Goal: Use online tool/utility: Utilize a website feature to perform a specific function

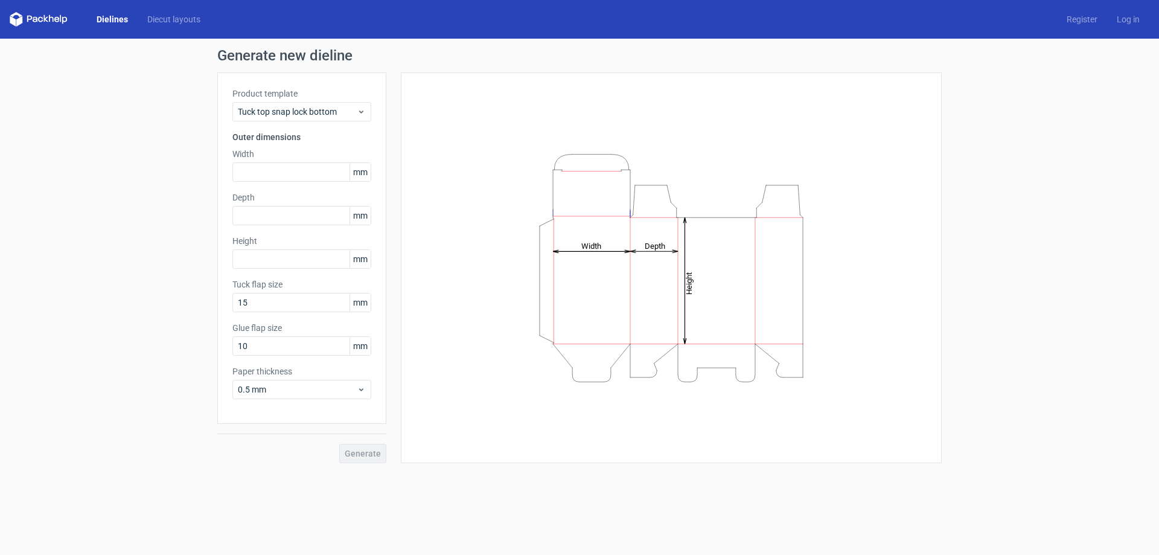
drag, startPoint x: 162, startPoint y: 19, endPoint x: 168, endPoint y: 25, distance: 9.0
click at [163, 19] on link "Diecut layouts" at bounding box center [174, 19] width 72 height 12
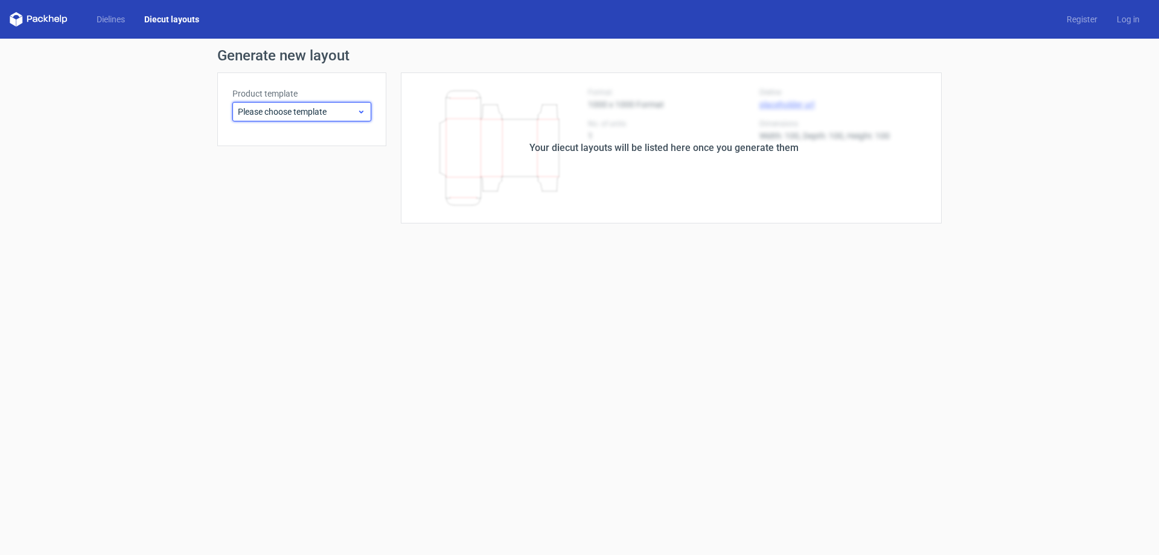
click at [308, 105] on div "Please choose template" at bounding box center [301, 111] width 139 height 19
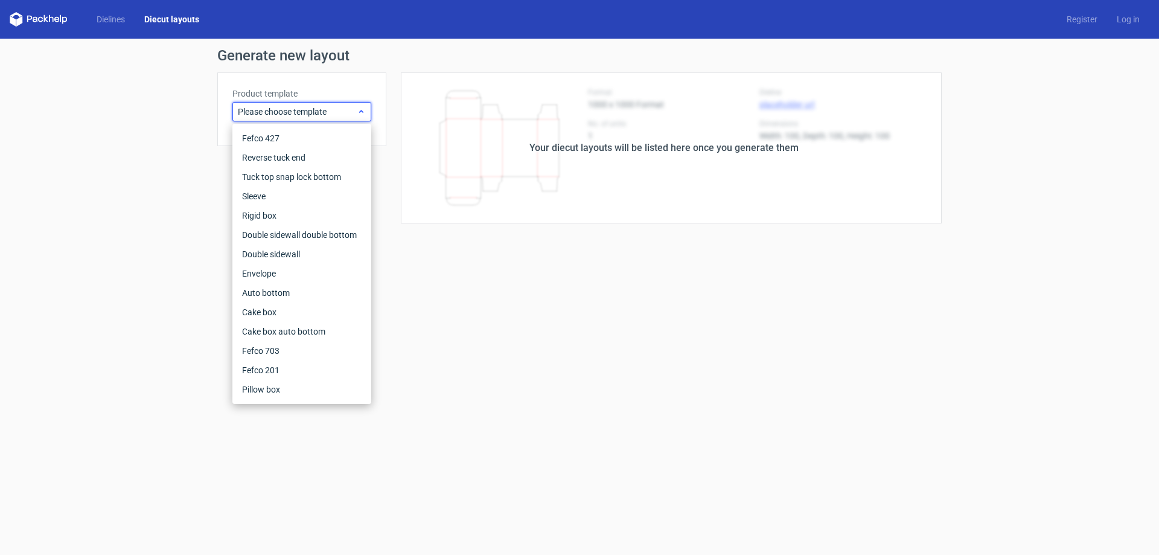
click at [305, 110] on span "Please choose template" at bounding box center [297, 112] width 119 height 12
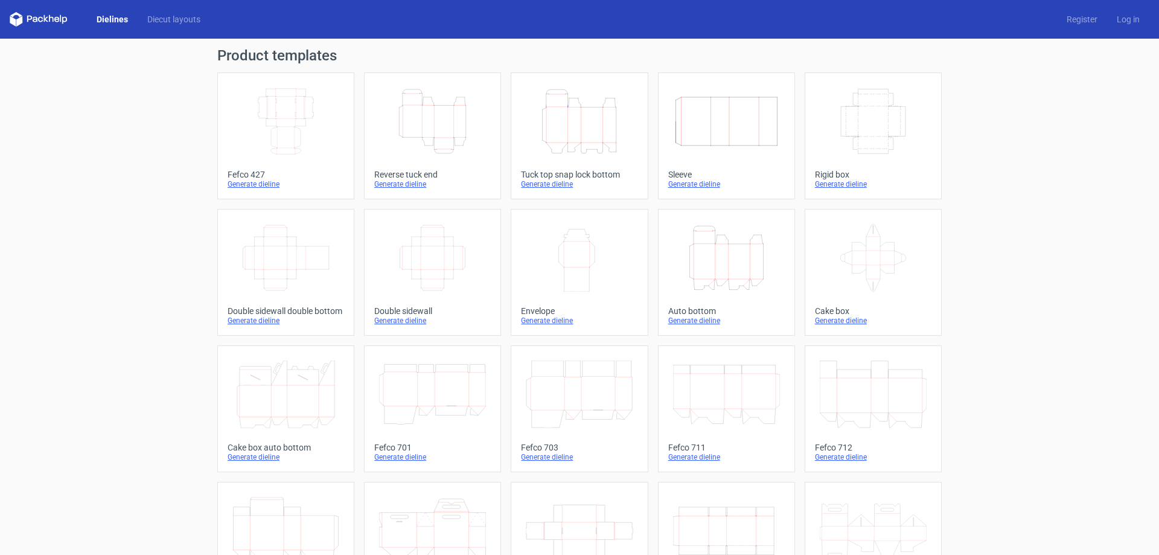
scroll to position [200, 0]
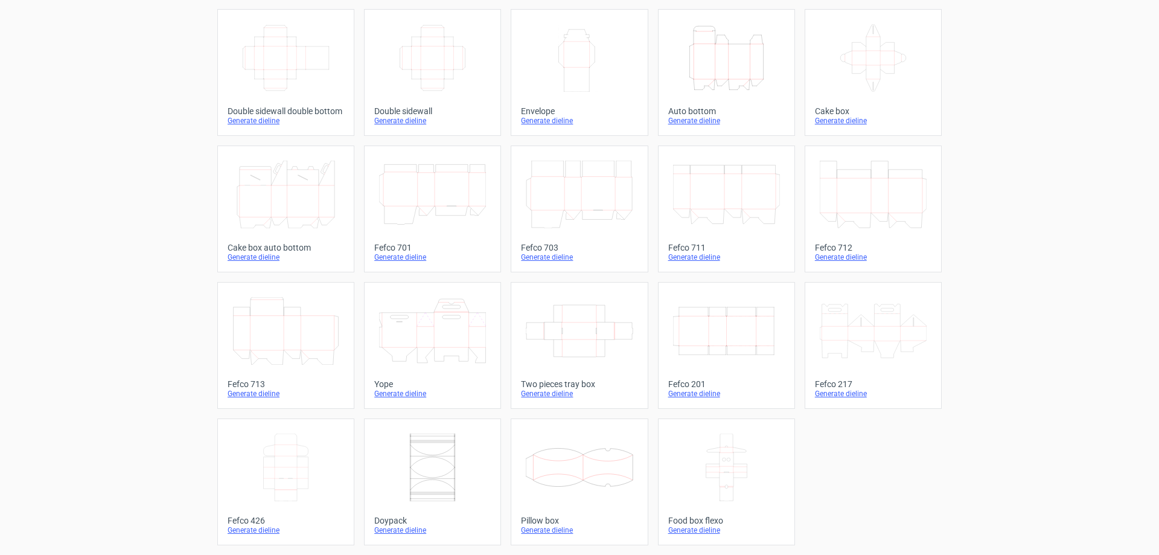
click at [715, 319] on icon "Width Depth Height" at bounding box center [726, 331] width 107 height 68
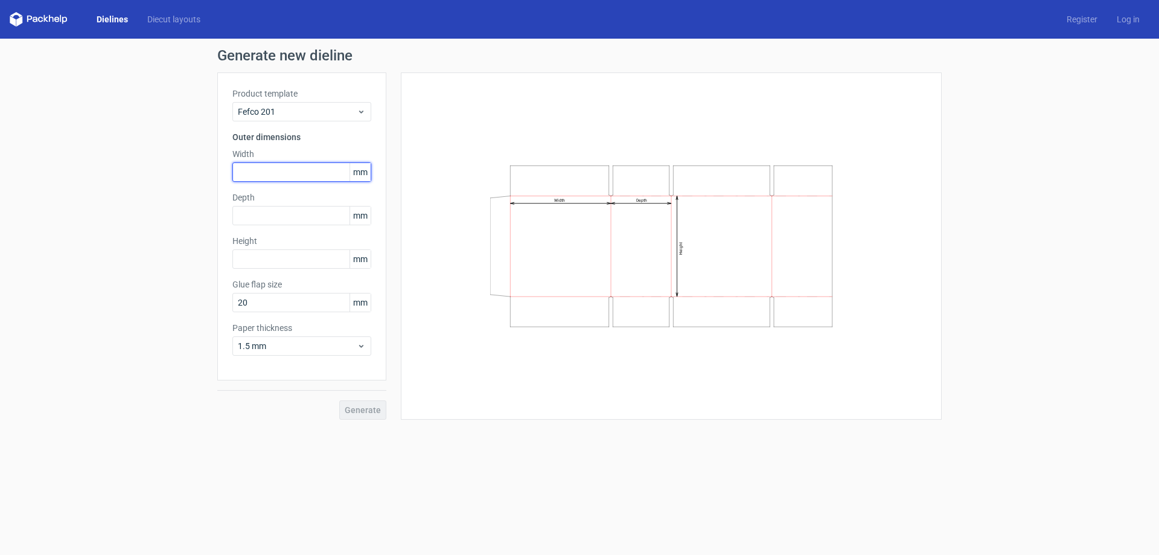
click at [334, 171] on input "text" at bounding box center [301, 171] width 139 height 19
click at [475, 154] on div "Width Depth Height" at bounding box center [671, 245] width 510 height 317
click at [569, 209] on icon "Width Depth Height" at bounding box center [671, 246] width 362 height 182
click at [292, 170] on input "text" at bounding box center [301, 171] width 139 height 19
type input "425"
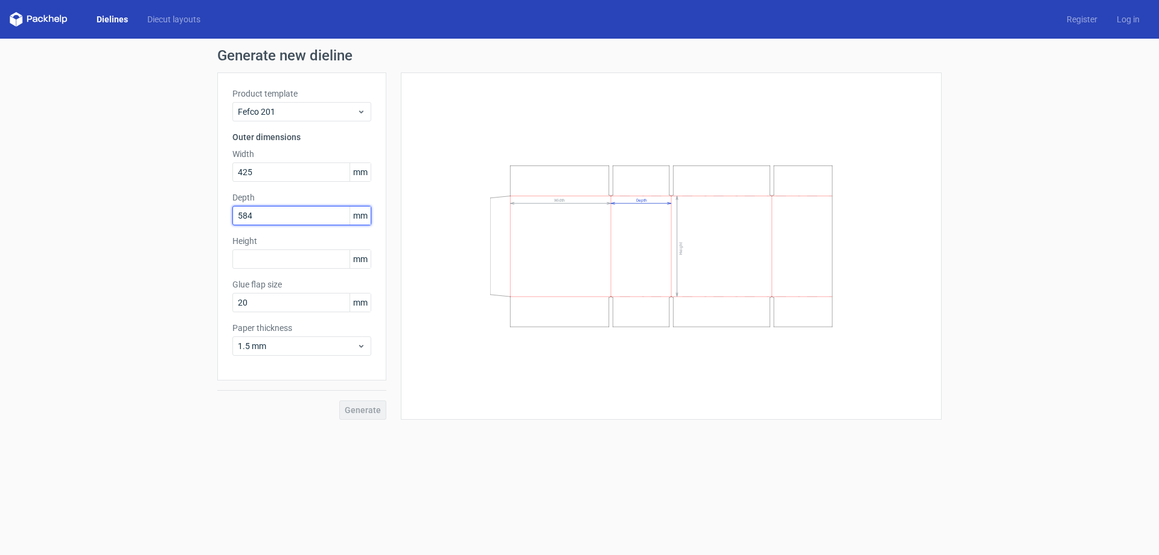
type input "584"
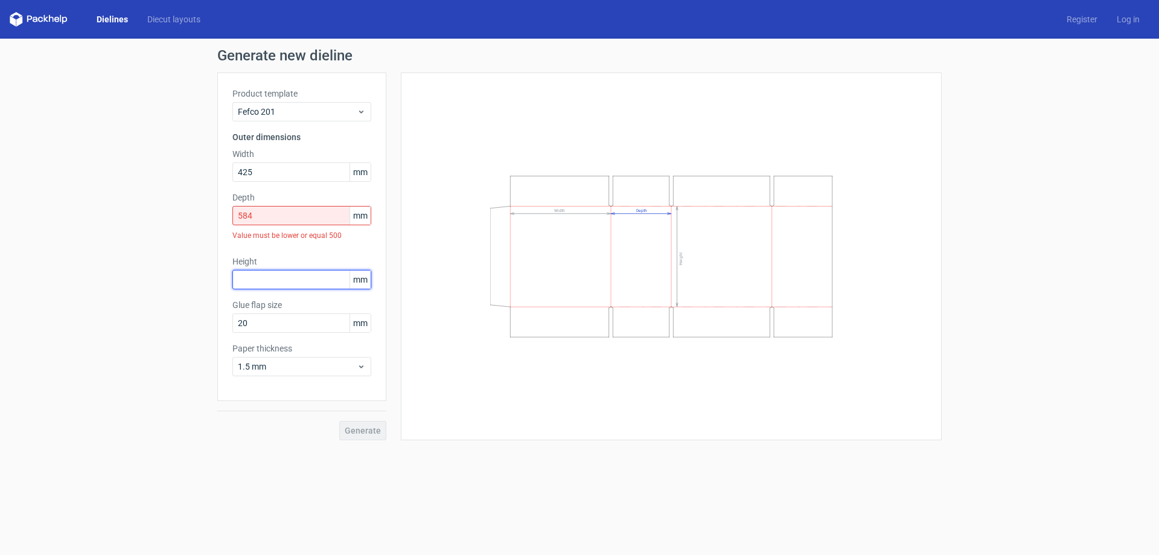
click at [281, 277] on input "text" at bounding box center [301, 279] width 139 height 19
type input "228"
drag, startPoint x: 285, startPoint y: 165, endPoint x: 190, endPoint y: 168, distance: 95.4
click at [190, 168] on div "Generate new dieline Product template Fefco 201 Outer dimensions Width 425 mm D…" at bounding box center [579, 244] width 1159 height 411
type input "584"
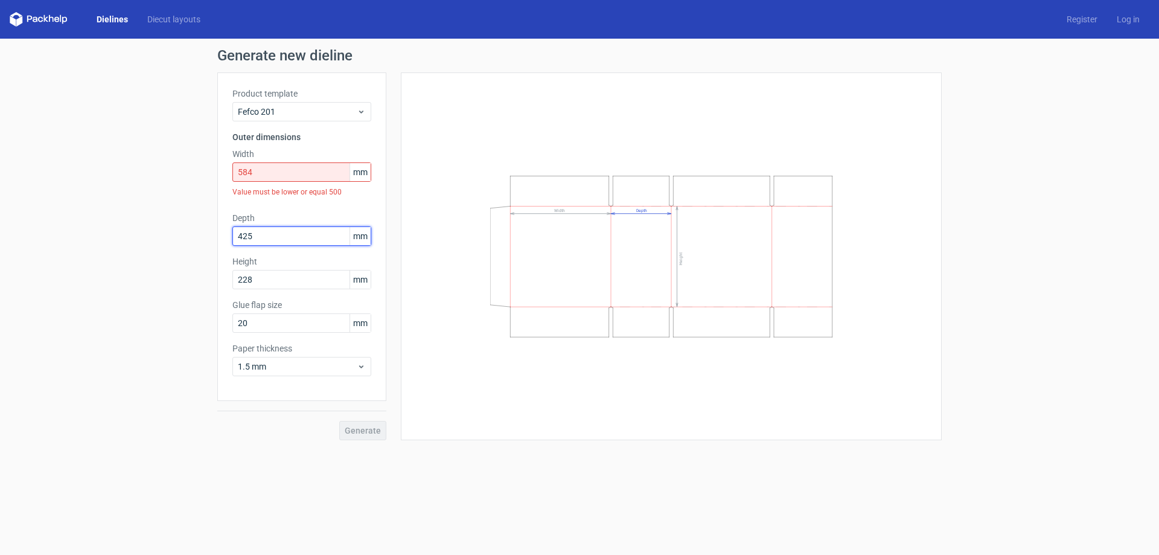
type input "425"
drag, startPoint x: 275, startPoint y: 165, endPoint x: 167, endPoint y: 178, distance: 108.7
click at [171, 178] on div "Generate new dieline Product template Fefco 201 Outer dimensions Width 584 mm V…" at bounding box center [579, 244] width 1159 height 411
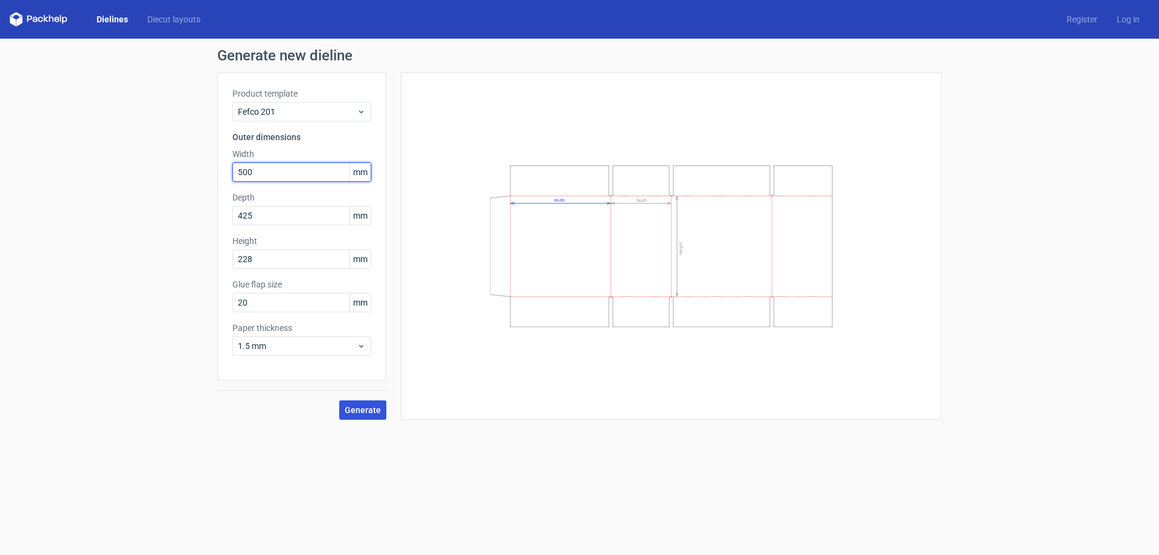
type input "500"
click at [367, 412] on span "Generate" at bounding box center [363, 409] width 36 height 8
